Goal: Task Accomplishment & Management: Use online tool/utility

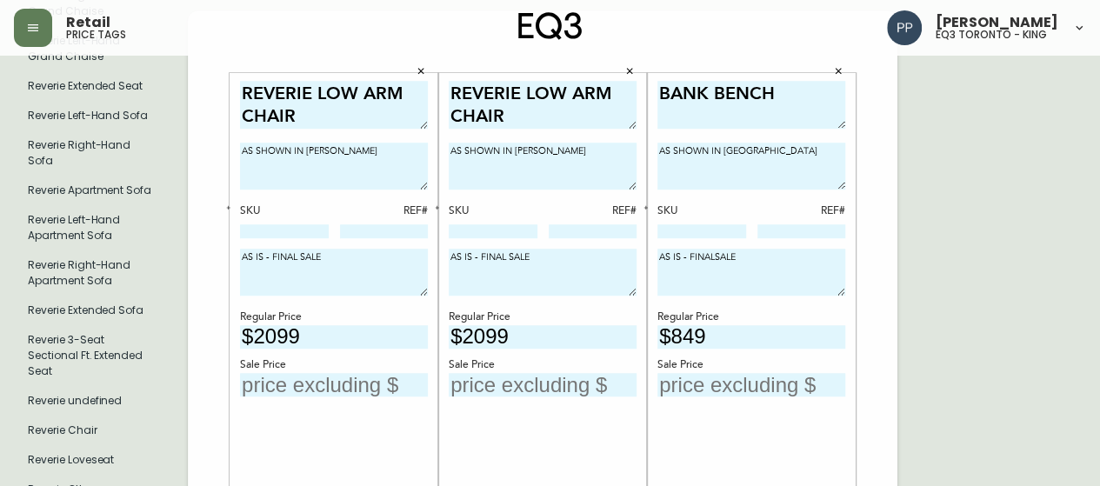
type input "$2099"
drag, startPoint x: 290, startPoint y: 387, endPoint x: 287, endPoint y: 396, distance: 9.4
click at [290, 392] on input "text" at bounding box center [334, 384] width 188 height 23
type input "$955"
click at [568, 385] on input "text" at bounding box center [543, 384] width 188 height 23
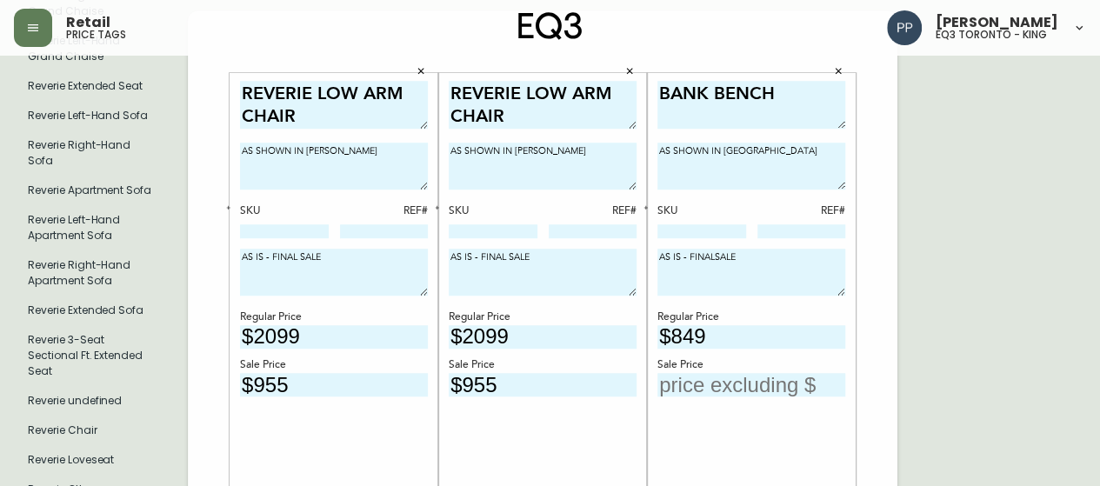
type input "$955"
click at [729, 381] on input "text" at bounding box center [751, 384] width 188 height 23
type input "$8"
type input "$389"
click at [576, 389] on input "$955" at bounding box center [543, 384] width 188 height 23
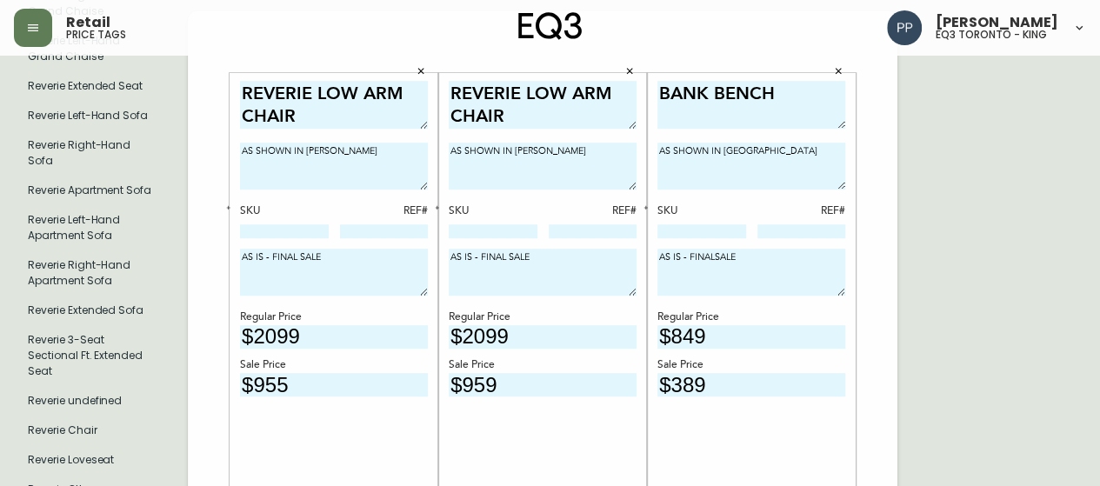
type input "$959"
drag, startPoint x: 310, startPoint y: 396, endPoint x: 306, endPoint y: 386, distance: 10.2
click at [308, 391] on div "REVERIE LOW ARM CHAIR AS SHOWN IN [PERSON_NAME] SKU REF# AS IS - FINAL SALE Reg…" at bounding box center [334, 323] width 188 height 484
click at [306, 385] on input "$955" at bounding box center [334, 384] width 188 height 23
type input "$959"
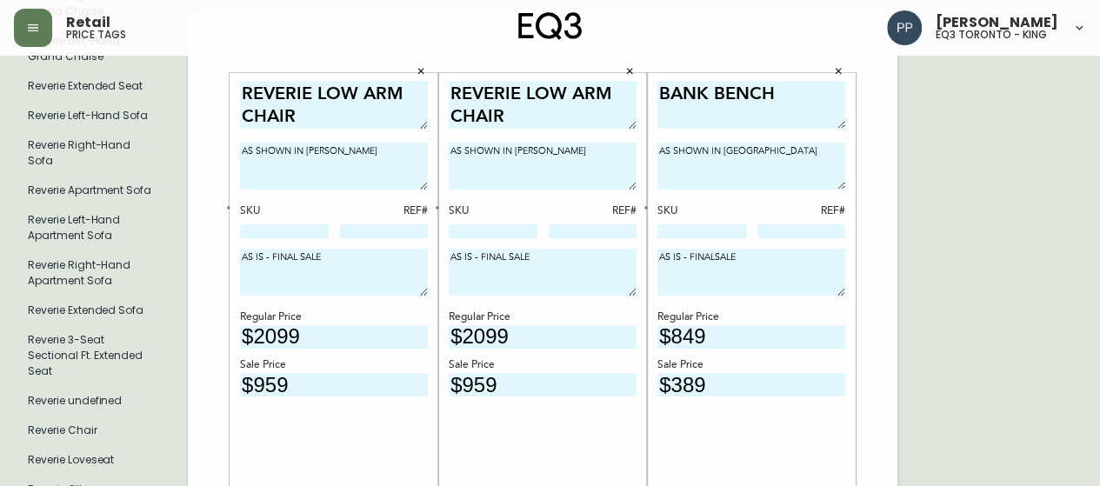
click at [312, 230] on input at bounding box center [284, 231] width 89 height 14
paste input "30195-02"
type input "30195-02"
click at [519, 232] on input at bounding box center [493, 231] width 89 height 14
paste input "30195-02"
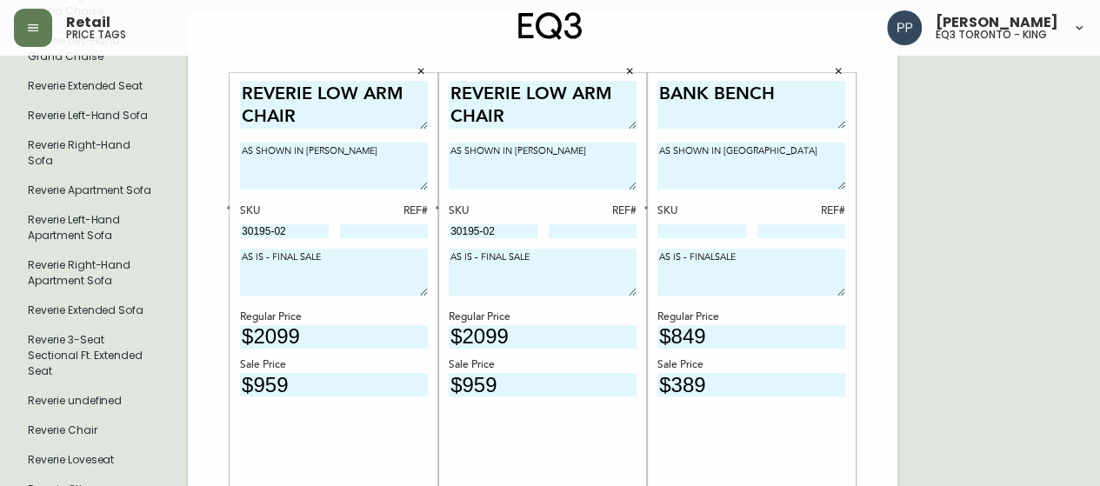
type input "30195-02"
click at [362, 234] on input at bounding box center [384, 231] width 89 height 14
type input "70"
click at [578, 230] on input at bounding box center [593, 231] width 89 height 14
type input "95"
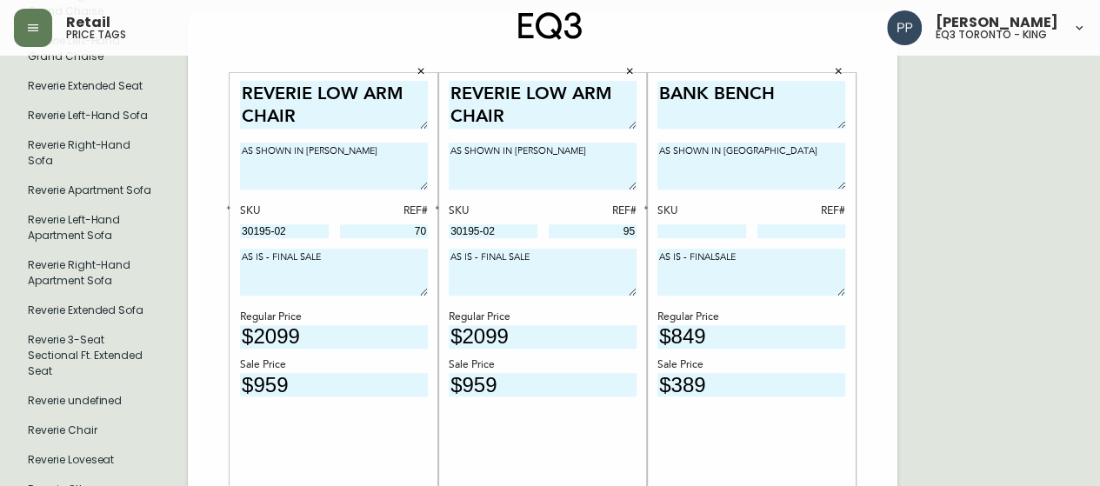
click at [683, 236] on div at bounding box center [701, 232] width 89 height 16
click at [685, 234] on input at bounding box center [701, 231] width 89 height 14
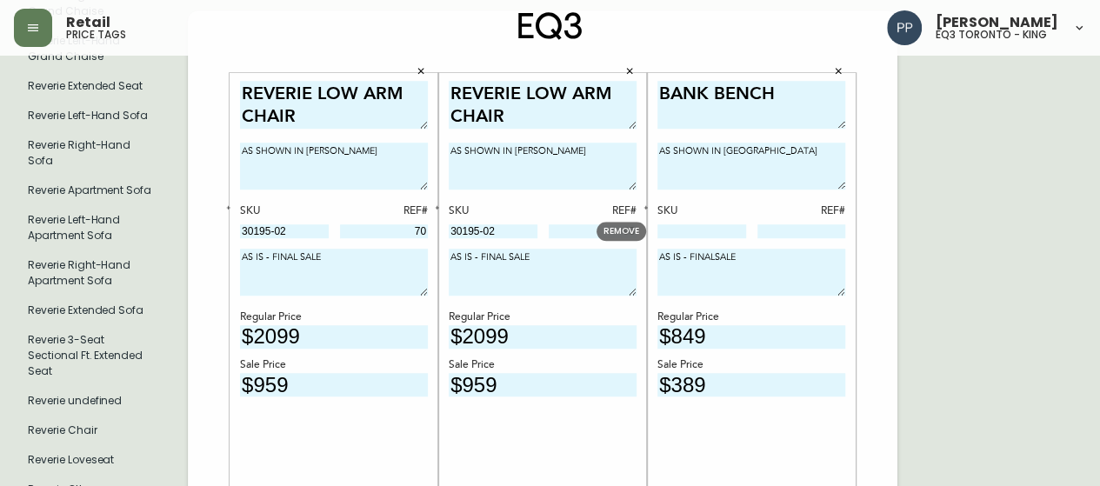
paste input "30295-34"
type input "30295-34"
click at [766, 230] on input at bounding box center [801, 231] width 89 height 14
type input "403"
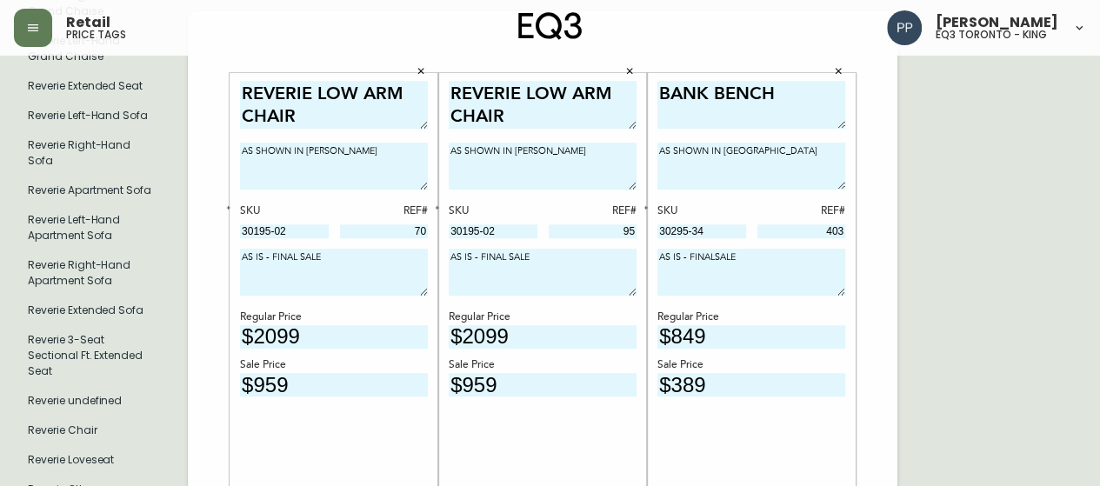
drag, startPoint x: 1079, startPoint y: 164, endPoint x: 1071, endPoint y: 160, distance: 9.0
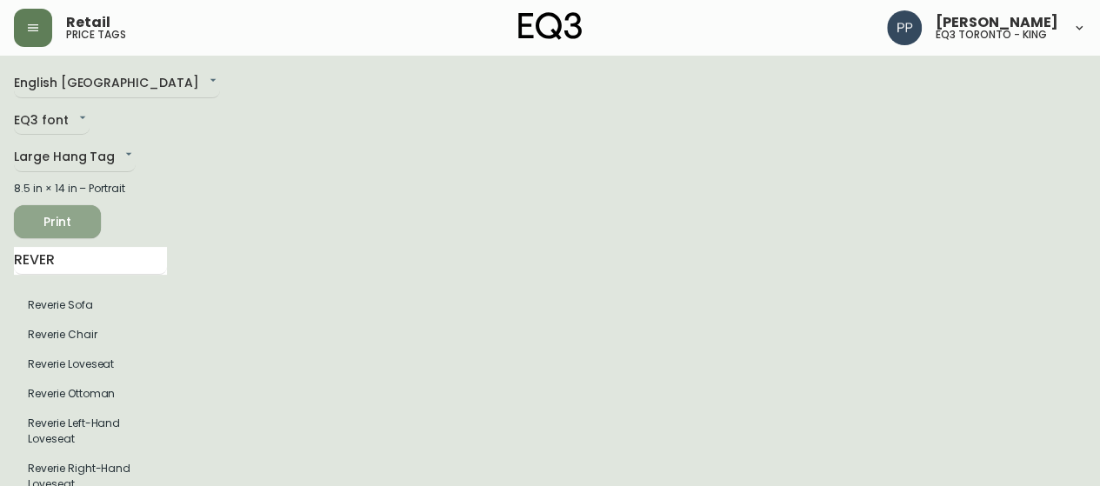
click at [83, 220] on span "Print" at bounding box center [57, 222] width 59 height 22
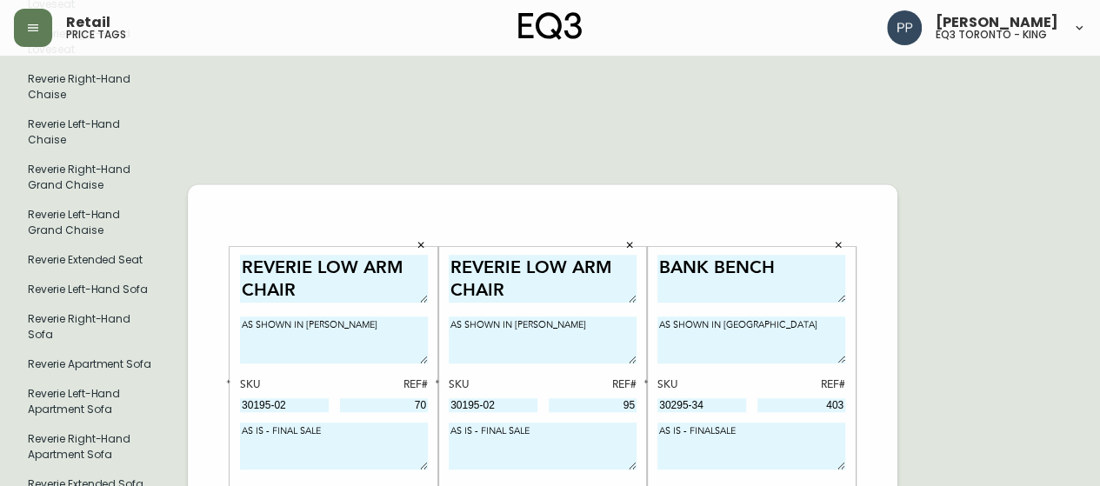
scroll to position [435, 0]
click at [839, 243] on icon "button" at bounding box center [838, 244] width 10 height 10
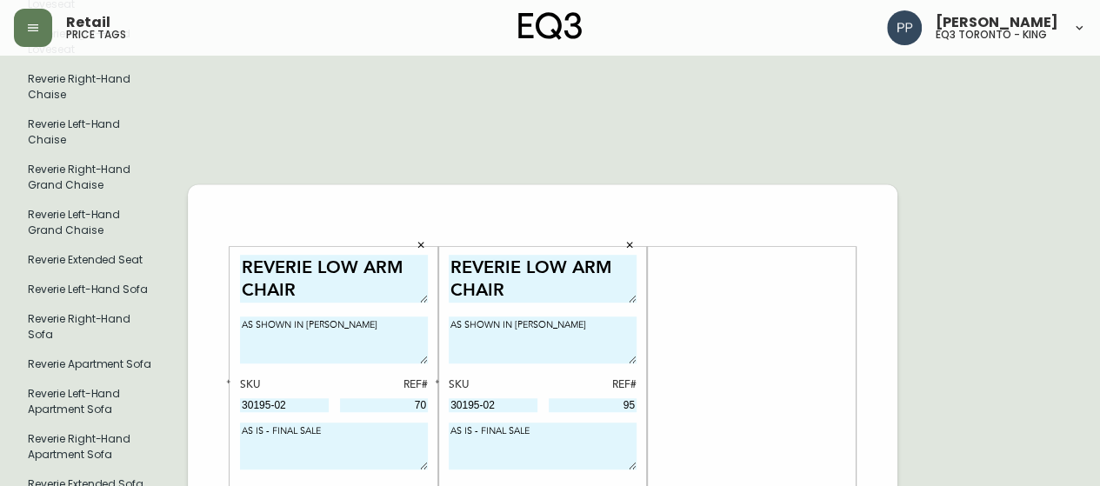
click at [628, 244] on icon "button" at bounding box center [629, 244] width 10 height 10
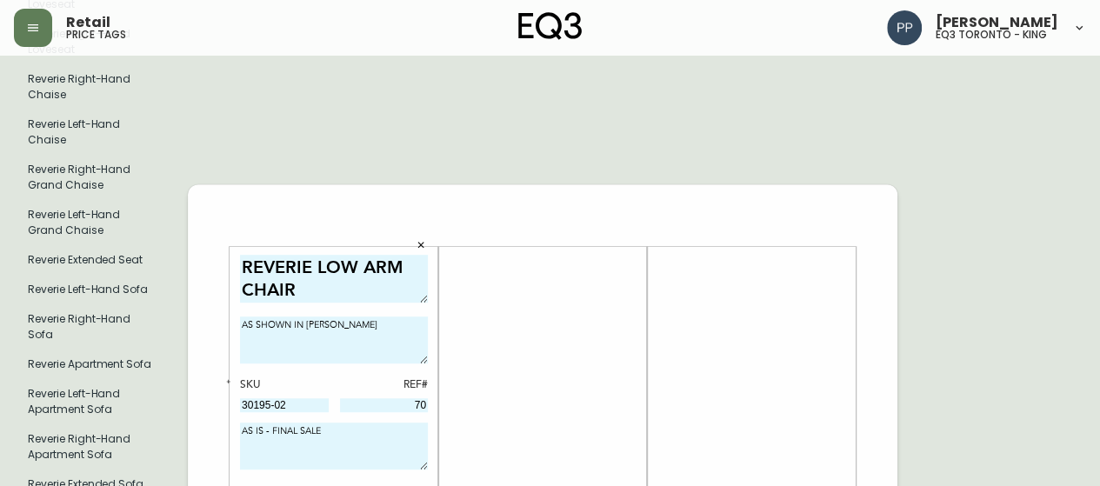
drag, startPoint x: 422, startPoint y: 243, endPoint x: 435, endPoint y: 243, distance: 13.0
click at [428, 243] on button "button" at bounding box center [421, 244] width 26 height 26
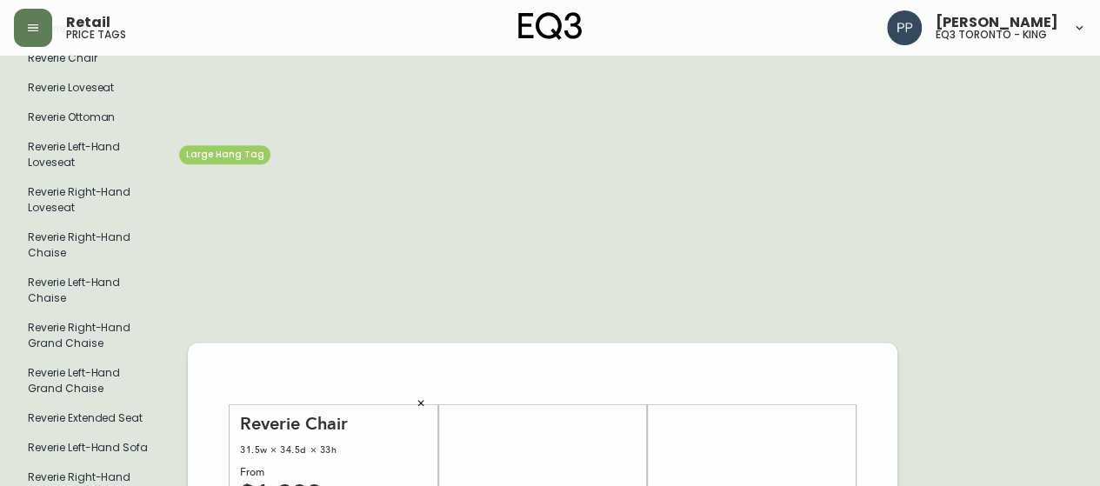
scroll to position [223, 0]
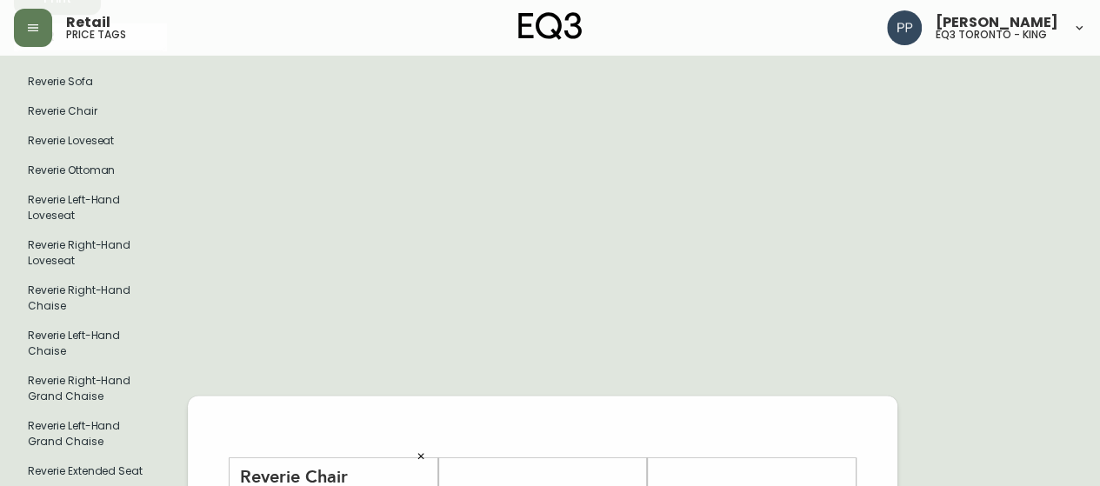
click at [421, 454] on icon "button" at bounding box center [421, 455] width 10 height 10
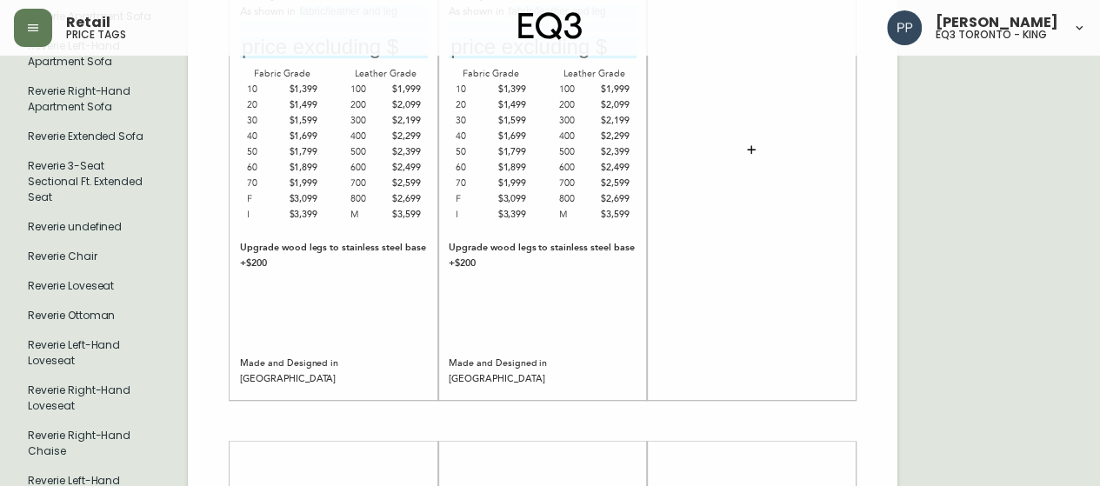
scroll to position [604, 0]
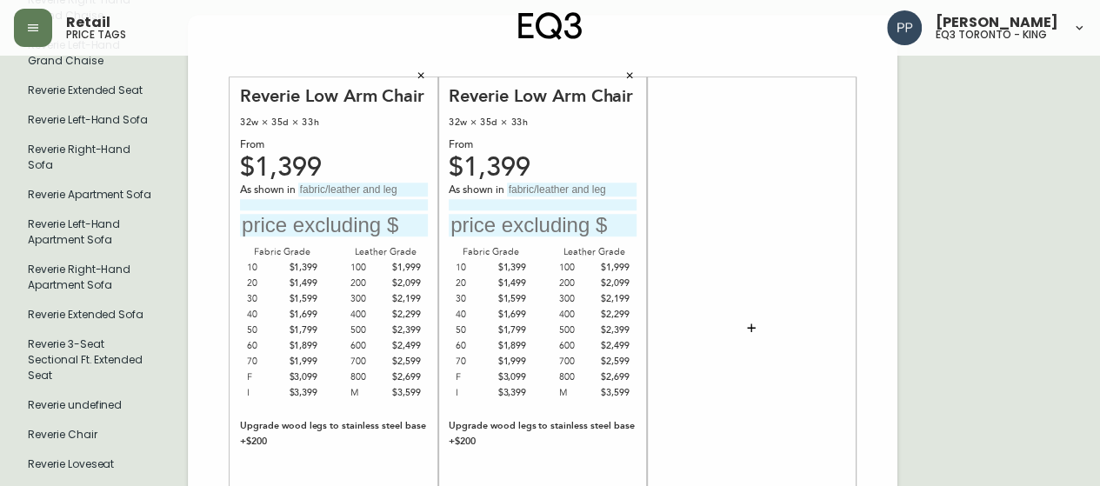
click at [351, 181] on div "Reverie Low Arm Chair 32w × 35d × 33h From $1,399 As shown in Fabric Grade 10 $…" at bounding box center [334, 327] width 188 height 484
type input "Gr 60 [PERSON_NAME]"
click at [330, 229] on input "text" at bounding box center [334, 225] width 188 height 23
type input "$2099"
click at [501, 225] on input "text" at bounding box center [543, 225] width 188 height 23
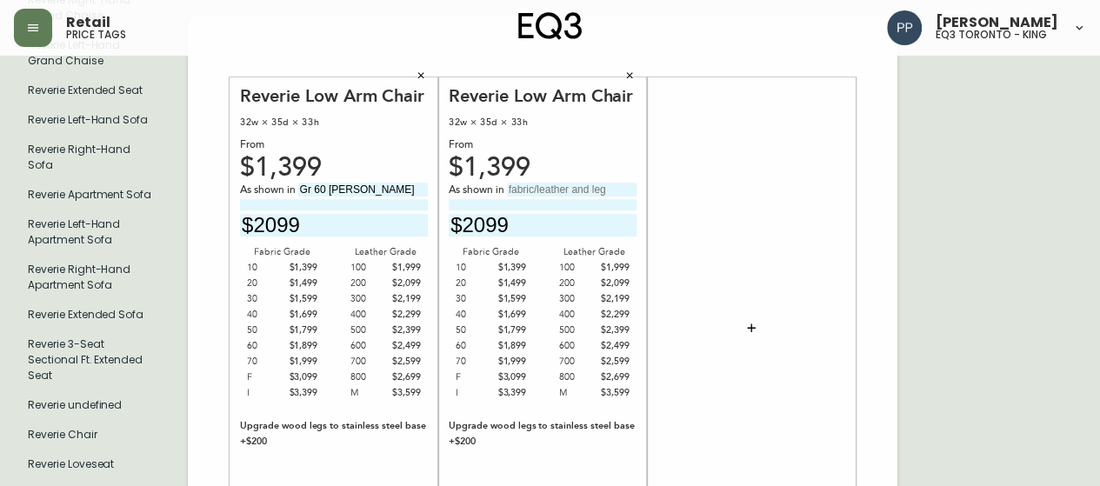
type input "$2099"
click at [544, 183] on input "text" at bounding box center [572, 190] width 130 height 14
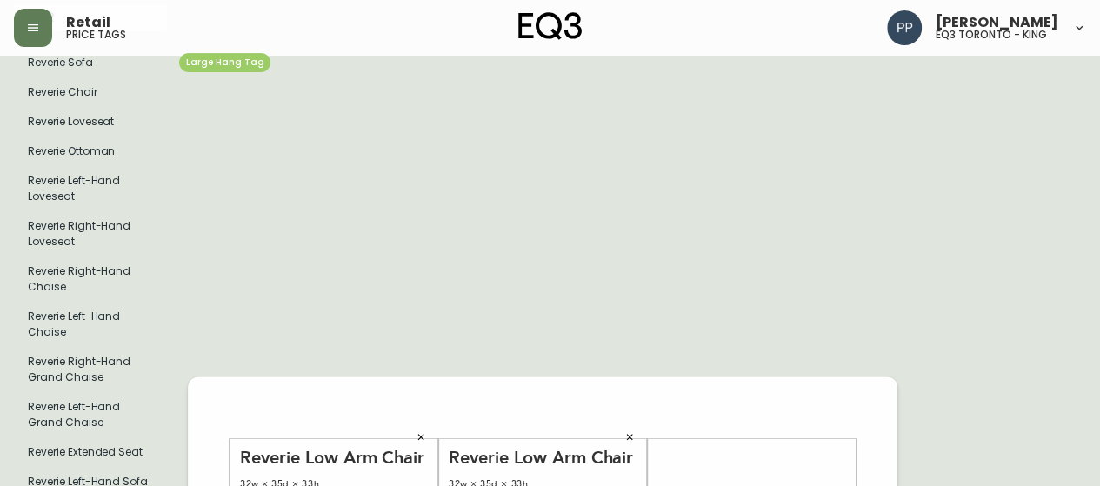
scroll to position [83, 0]
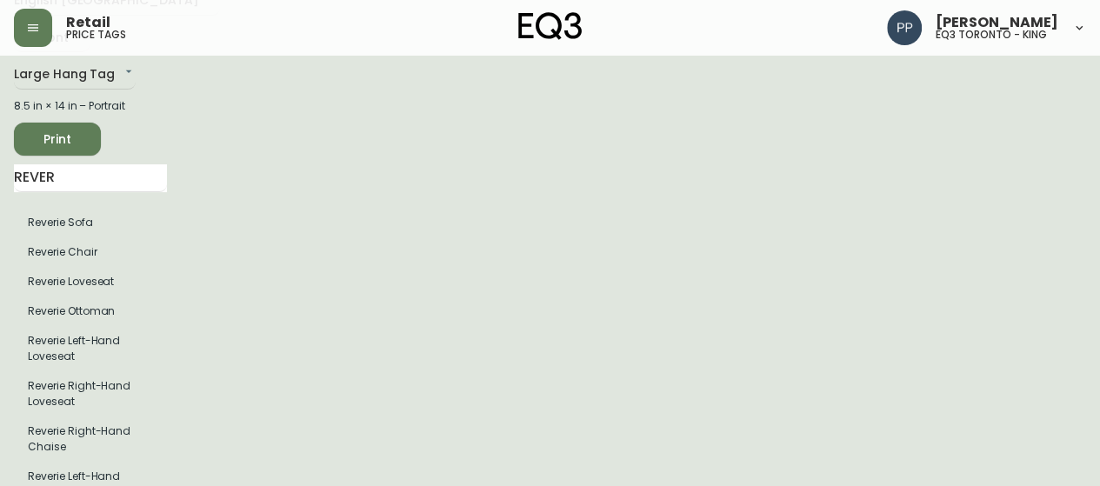
type input "Gr 60 [PERSON_NAME]"
click at [80, 133] on span "Print" at bounding box center [57, 140] width 59 height 22
click at [70, 135] on span "Print" at bounding box center [57, 140] width 59 height 22
